Goal: Task Accomplishment & Management: Complete application form

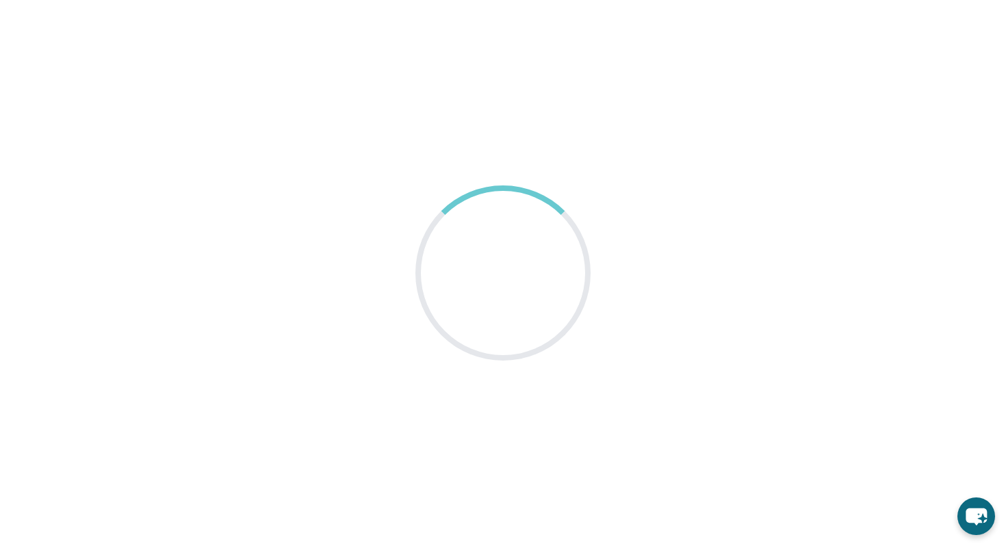
click at [465, 251] on div at bounding box center [503, 273] width 192 height 192
click at [465, 251] on div at bounding box center [503, 273] width 221 height 221
click at [465, 251] on div at bounding box center [503, 273] width 175 height 175
click at [465, 251] on div at bounding box center [503, 273] width 192 height 192
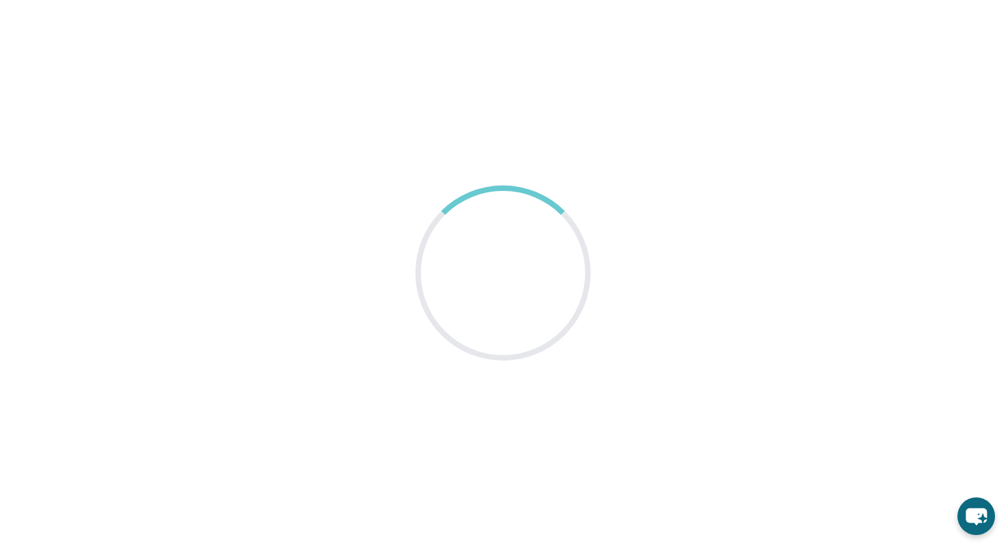
click at [392, 274] on main at bounding box center [503, 273] width 1006 height 546
drag, startPoint x: 429, startPoint y: 179, endPoint x: 522, endPoint y: 350, distance: 195.1
click at [522, 350] on main at bounding box center [503, 273] width 1006 height 546
drag, startPoint x: 543, startPoint y: 372, endPoint x: 470, endPoint y: 20, distance: 359.9
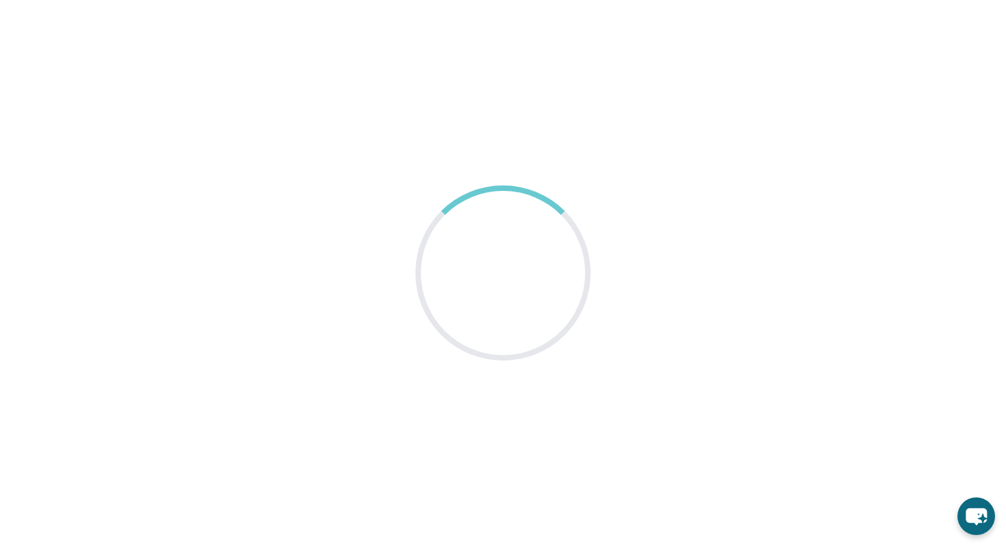
click at [466, 34] on main at bounding box center [503, 273] width 1006 height 546
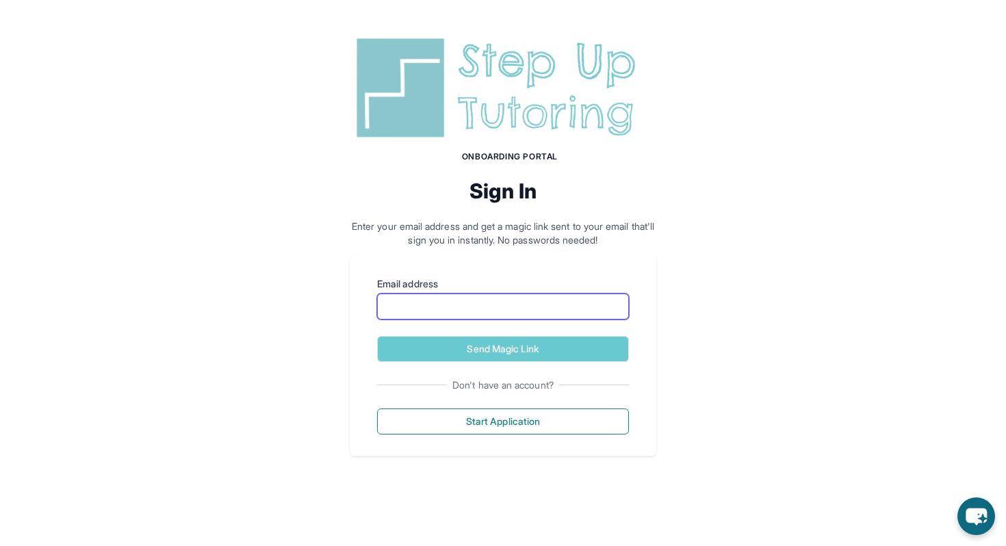
click at [446, 294] on input "Email address" at bounding box center [503, 307] width 252 height 26
type input "**********"
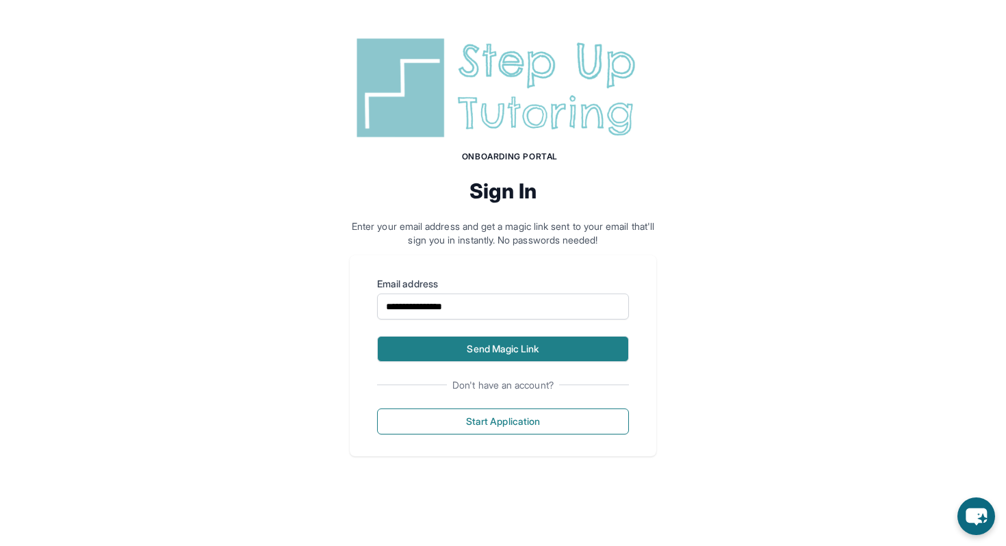
click at [444, 348] on button "Send Magic Link" at bounding box center [503, 349] width 252 height 26
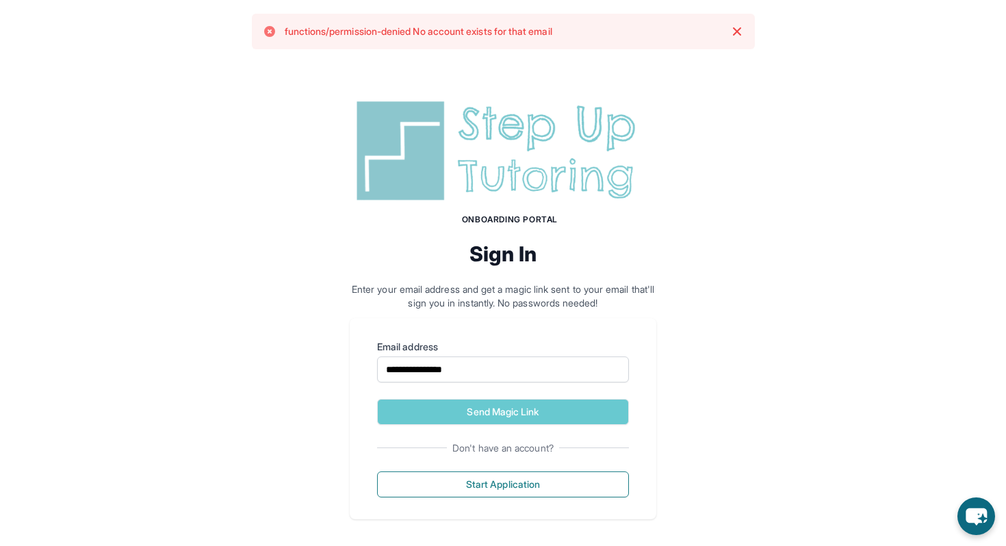
click at [549, 291] on p "Enter your email address and get a magic link sent to your email that'll sign y…" at bounding box center [503, 296] width 307 height 27
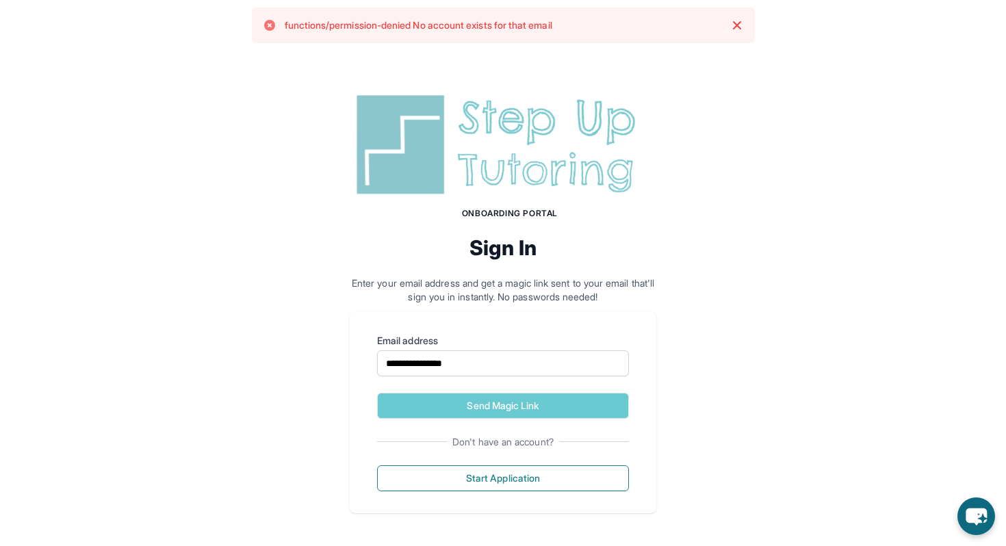
click at [587, 244] on h2 "Sign In" at bounding box center [503, 247] width 307 height 25
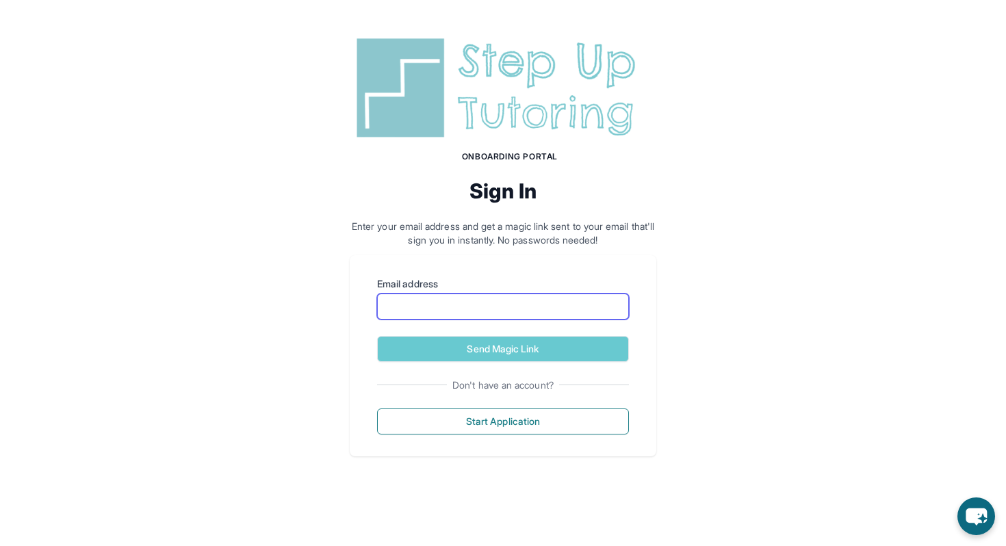
click at [462, 307] on input "Email address" at bounding box center [503, 307] width 252 height 26
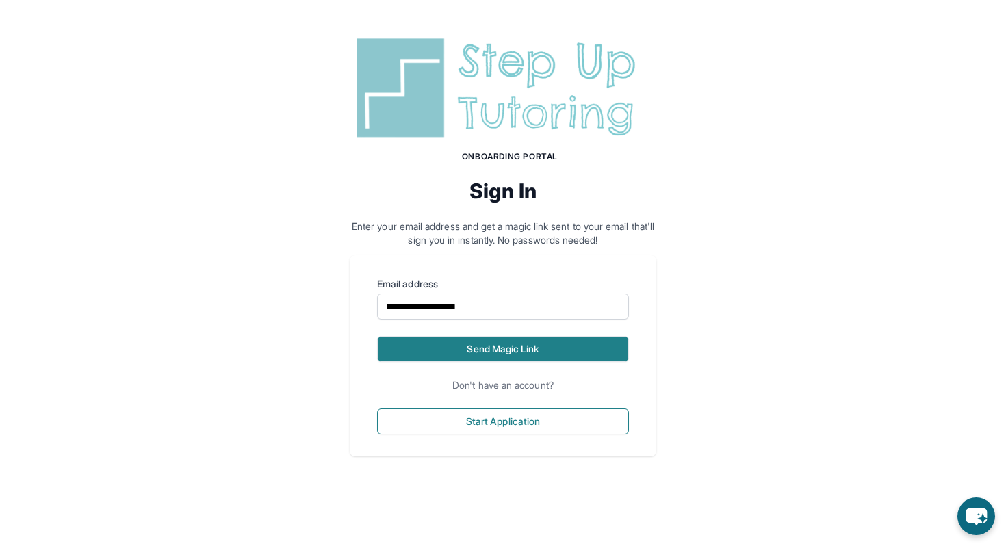
click at [472, 356] on button "Send Magic Link" at bounding box center [503, 349] width 252 height 26
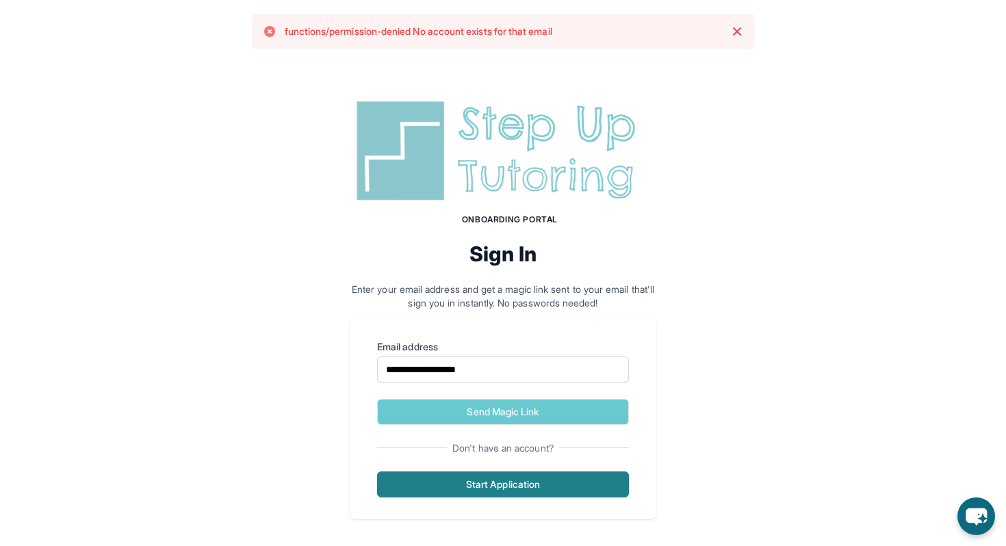
click at [480, 478] on button "Start Application" at bounding box center [503, 485] width 252 height 26
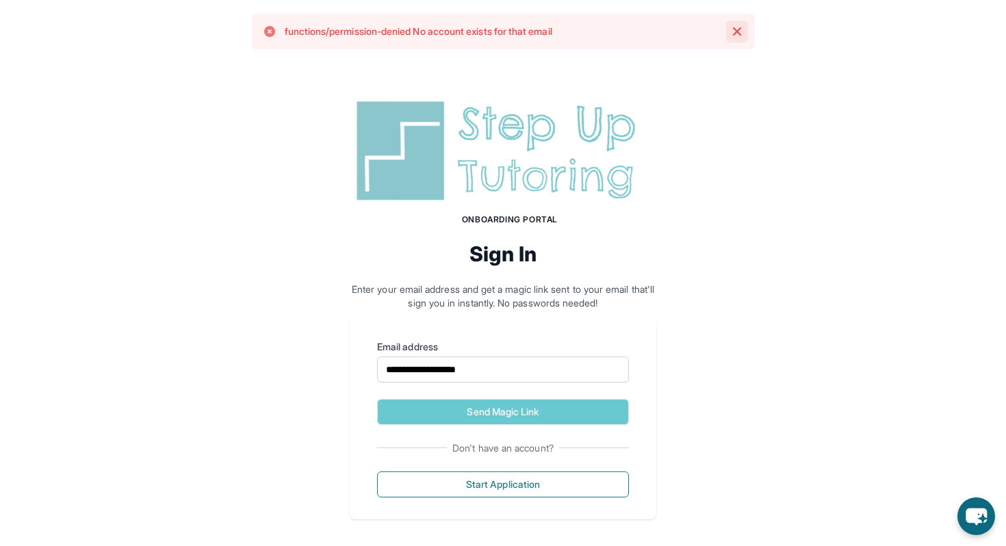
click at [740, 28] on icon "button" at bounding box center [737, 31] width 8 height 8
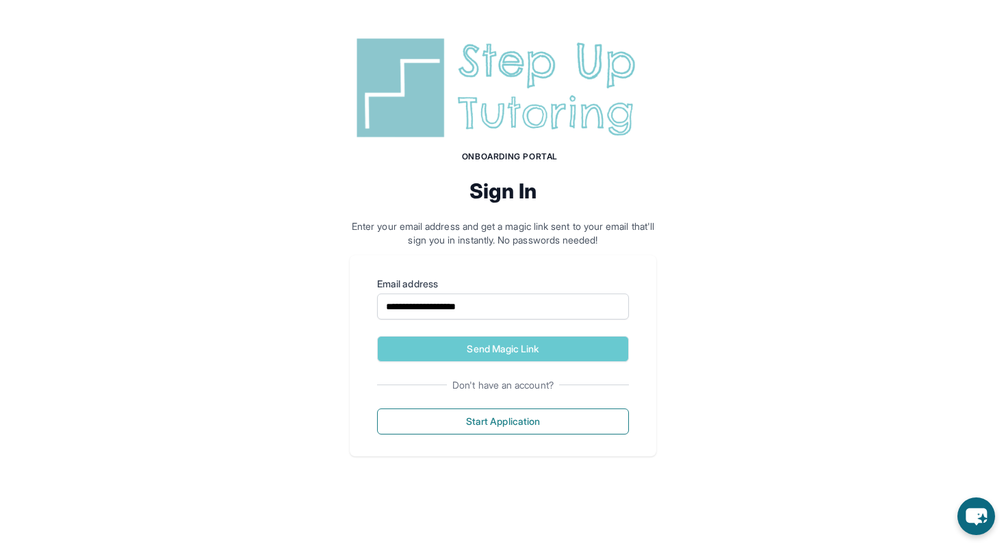
click at [729, 170] on div "**********" at bounding box center [503, 244] width 1006 height 489
drag, startPoint x: 518, startPoint y: 315, endPoint x: 314, endPoint y: 301, distance: 204.5
click at [314, 301] on div "**********" at bounding box center [503, 244] width 1006 height 489
type input "**********"
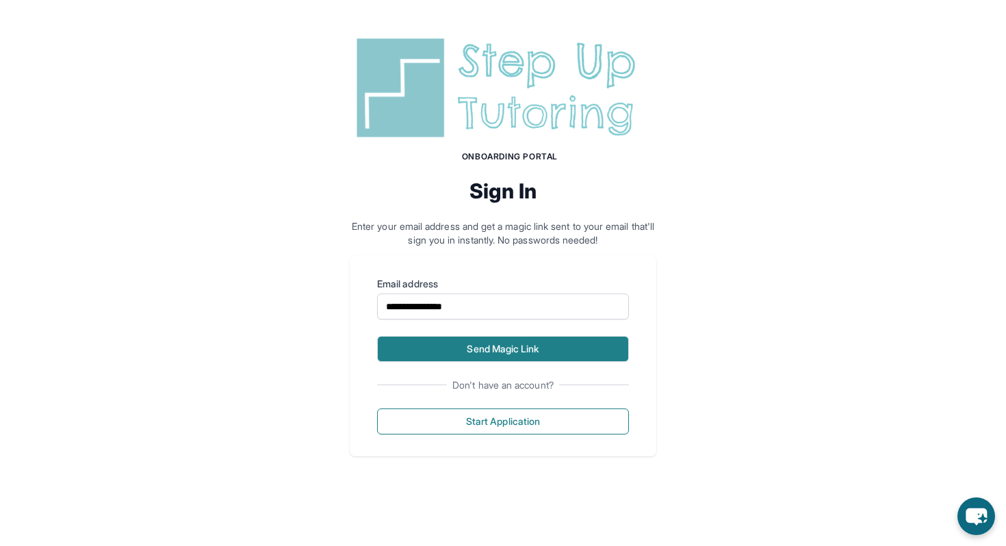
click at [435, 351] on button "Send Magic Link" at bounding box center [503, 349] width 252 height 26
click at [437, 349] on button "Send Magic Link" at bounding box center [503, 349] width 252 height 26
